Goal: Complete application form

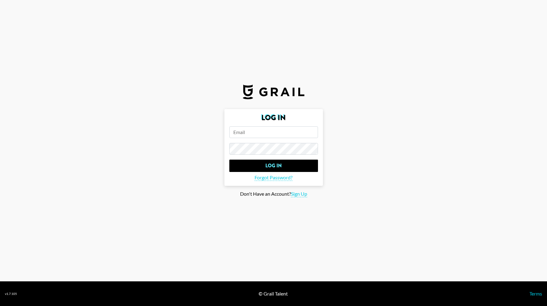
click at [240, 132] on input "email" at bounding box center [273, 132] width 89 height 12
click at [303, 193] on span "Sign Up" at bounding box center [299, 194] width 16 height 6
type input "Sign Up"
click at [276, 136] on input "email" at bounding box center [273, 132] width 89 height 12
type input "[PERSON_NAME][EMAIL_ADDRESS][DOMAIN_NAME]"
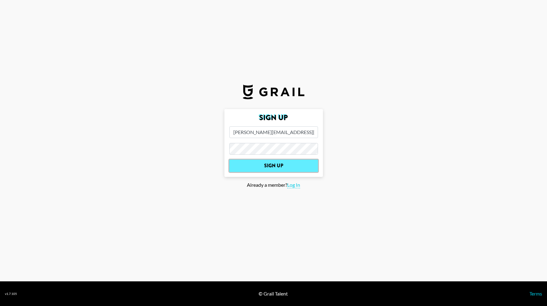
click at [307, 169] on input "Sign Up" at bounding box center [273, 166] width 89 height 12
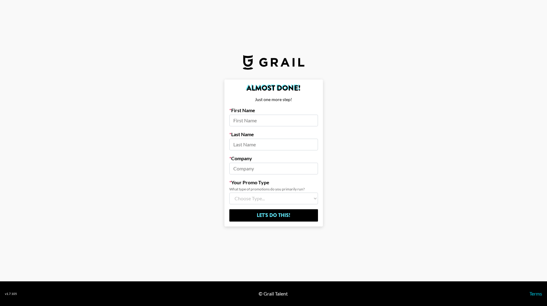
click at [280, 115] on input at bounding box center [273, 121] width 89 height 12
click at [284, 124] on input at bounding box center [273, 121] width 89 height 12
type input "[PERSON_NAME]"
click at [275, 142] on input at bounding box center [273, 145] width 89 height 12
type input "Esecsion"
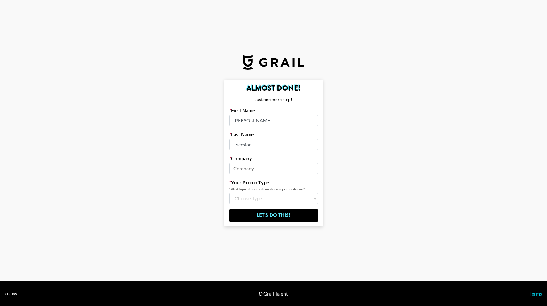
click at [270, 163] on input at bounding box center [273, 169] width 89 height 12
type input "U"
type input "Nourish"
click at [271, 198] on select "Choose Type... Song Promos Brand Promos Both (I work at an Agency)" at bounding box center [273, 198] width 89 height 12
select select "Brand"
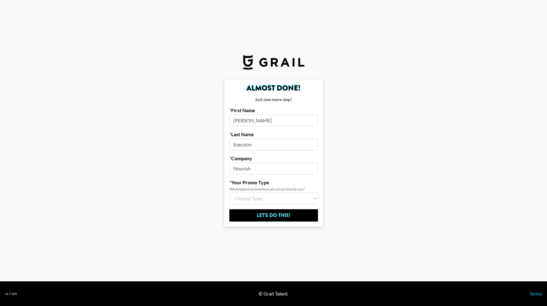
click at [229, 192] on select "Choose Type... Song Promos Brand Promos Both (I work at an Agency)" at bounding box center [273, 198] width 89 height 12
click at [272, 217] on input "Let's Do This!" at bounding box center [273, 215] width 89 height 12
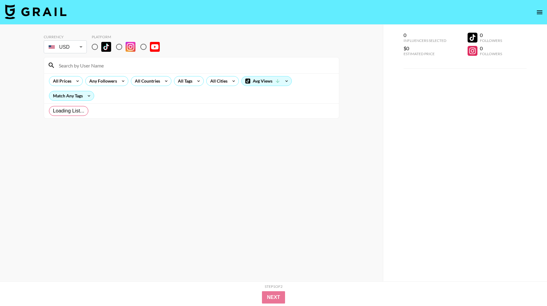
radio input "true"
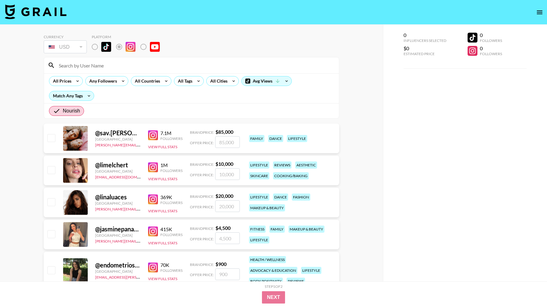
click at [51, 135] on input "checkbox" at bounding box center [50, 137] width 7 height 7
checkbox input "true"
type input "85000"
click at [51, 136] on input "checkbox" at bounding box center [50, 137] width 7 height 7
checkbox input "false"
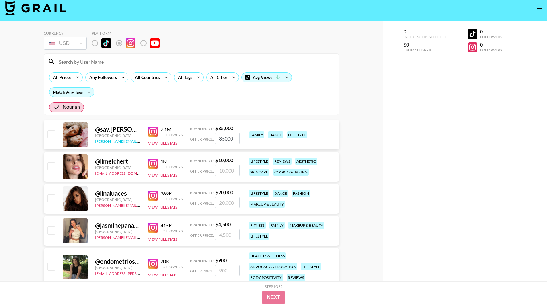
scroll to position [4, 0]
click at [176, 139] on div "7.1M Followers View Full Stats" at bounding box center [165, 135] width 34 height 22
click at [173, 143] on button "View Full Stats" at bounding box center [162, 142] width 29 height 5
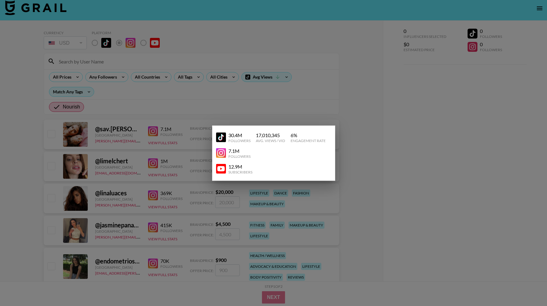
click at [275, 103] on div at bounding box center [273, 153] width 547 height 306
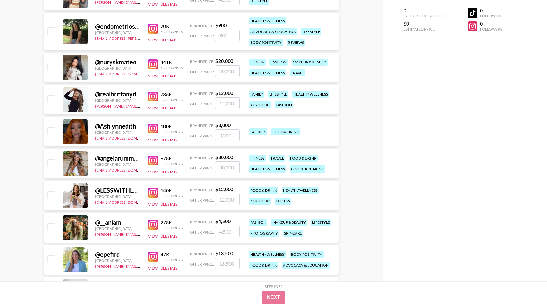
scroll to position [261, 0]
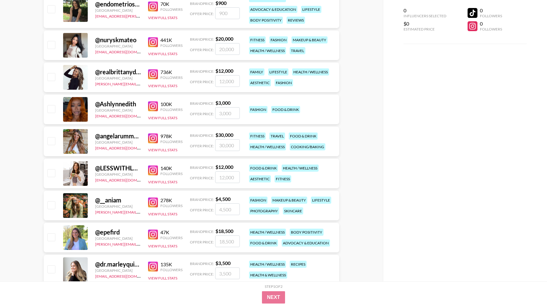
click at [133, 137] on div "@ angelarummans" at bounding box center [118, 136] width 46 height 8
click at [158, 137] on link at bounding box center [154, 138] width 12 height 10
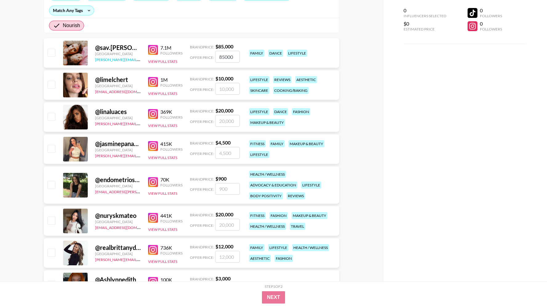
scroll to position [95, 0]
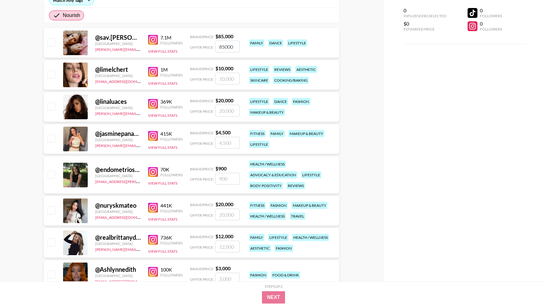
click at [154, 172] on img at bounding box center [153, 172] width 10 height 10
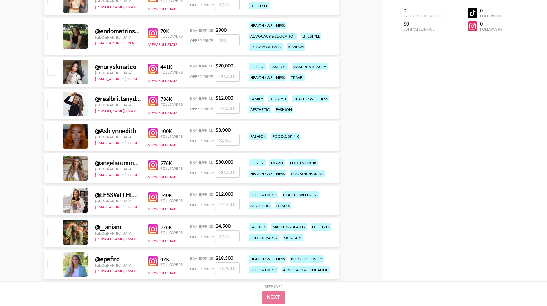
scroll to position [236, 0]
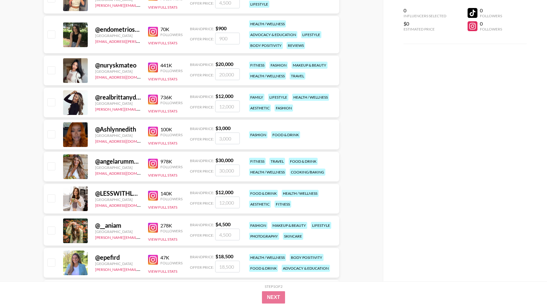
click at [154, 195] on img at bounding box center [153, 196] width 10 height 10
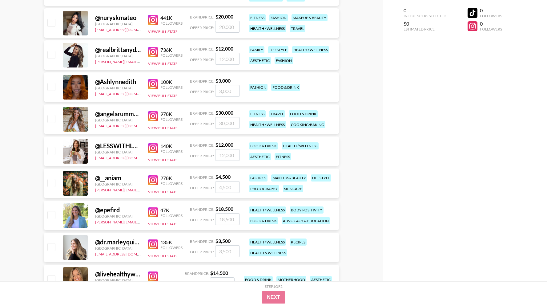
scroll to position [285, 0]
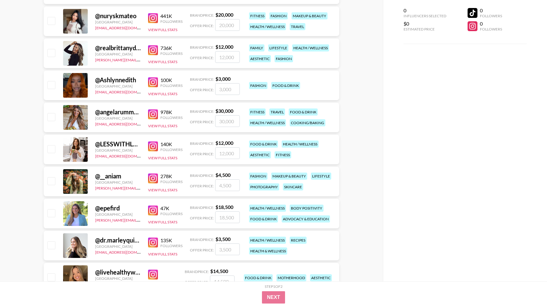
drag, startPoint x: 176, startPoint y: 167, endPoint x: 172, endPoint y: 186, distance: 20.0
click at [173, 176] on div "@ __aniam United States cindy.corujo@grail-talent.com 278K Followers View Full …" at bounding box center [192, 182] width 296 height 30
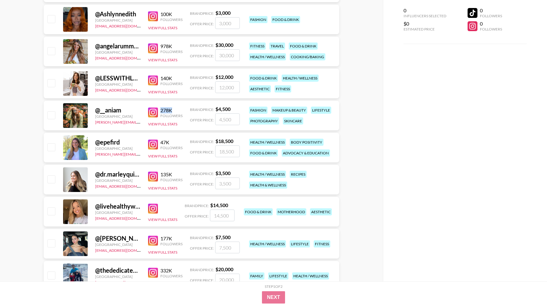
scroll to position [377, 0]
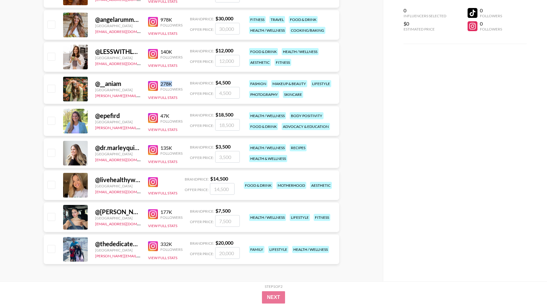
click at [156, 182] on img at bounding box center [153, 182] width 10 height 10
